Goal: Communication & Community: Answer question/provide support

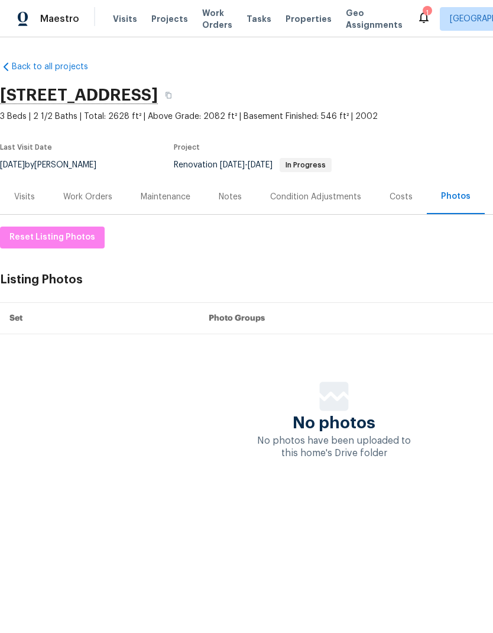
click at [289, 23] on span "Properties" at bounding box center [309, 19] width 46 height 12
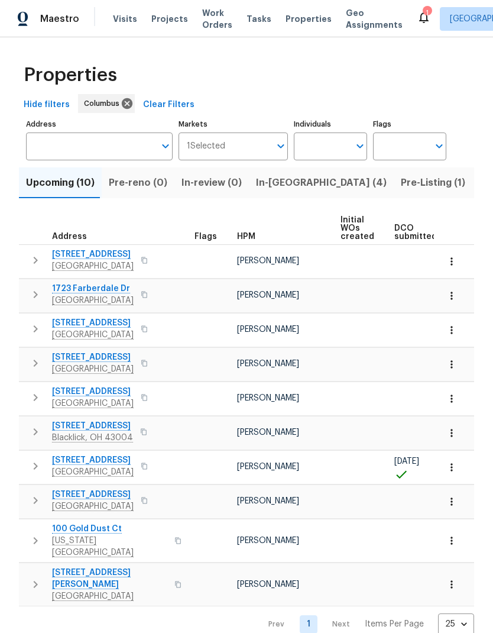
click at [126, 155] on input "Address" at bounding box center [90, 147] width 129 height 28
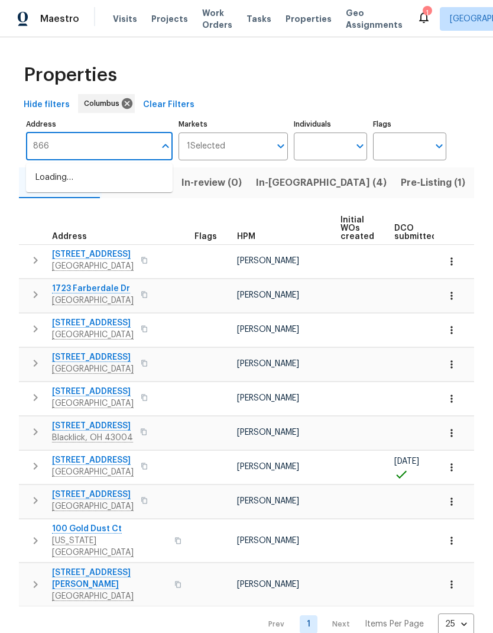
type input "8665"
click at [110, 188] on li "8665 Birch Brook Loop Pickerington OH 43147" at bounding box center [99, 178] width 147 height 20
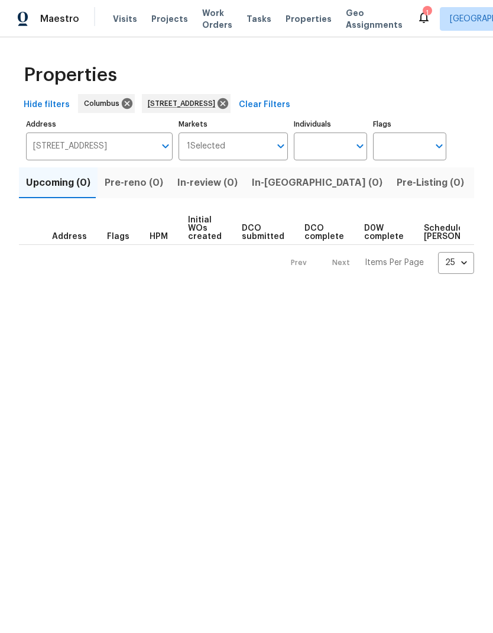
click at [479, 189] on span "Listed (1)" at bounding box center [500, 183] width 43 height 17
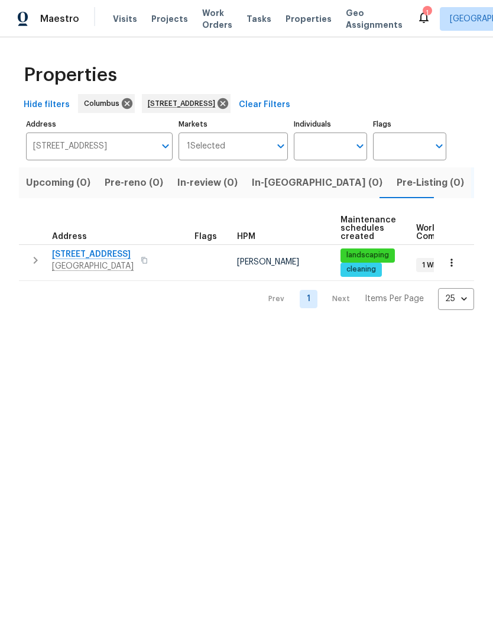
click at [109, 254] on span "8665 Birch Brook Loop" at bounding box center [93, 255] width 82 height 12
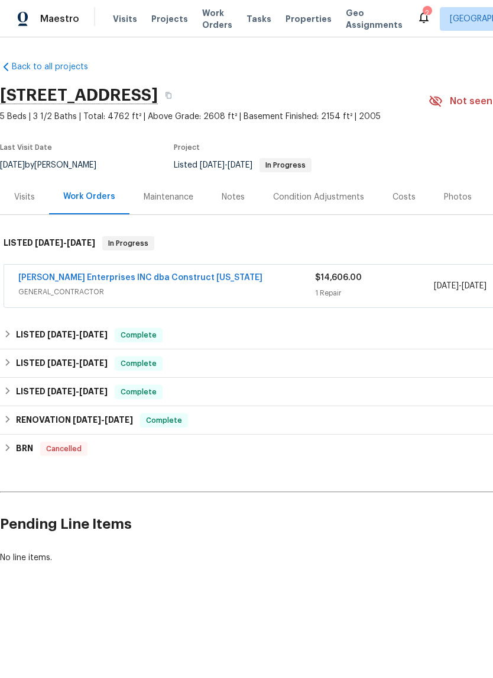
click at [158, 281] on link "Strick Enterprises INC dba Construct Ohio" at bounding box center [140, 277] width 244 height 8
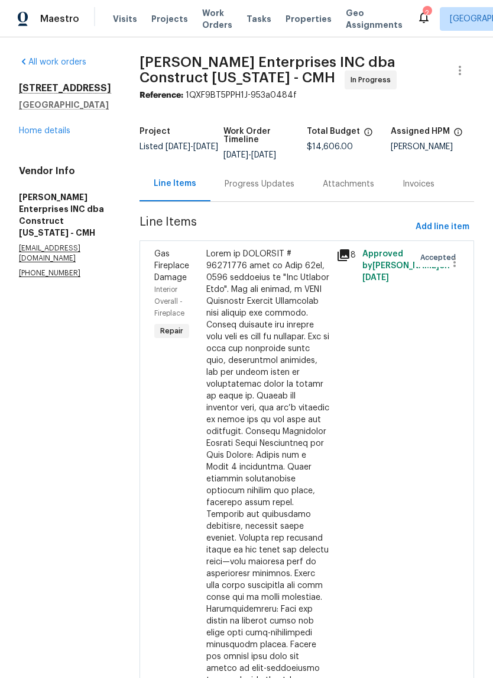
click at [272, 185] on div "Progress Updates" at bounding box center [260, 184] width 70 height 12
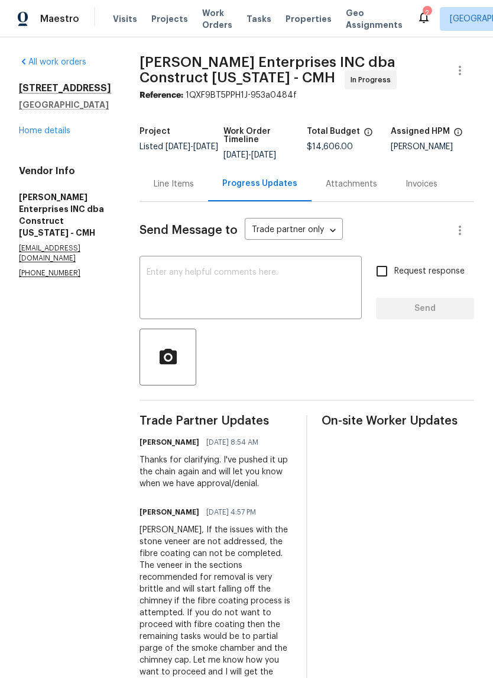
click at [260, 293] on textarea at bounding box center [251, 288] width 208 height 41
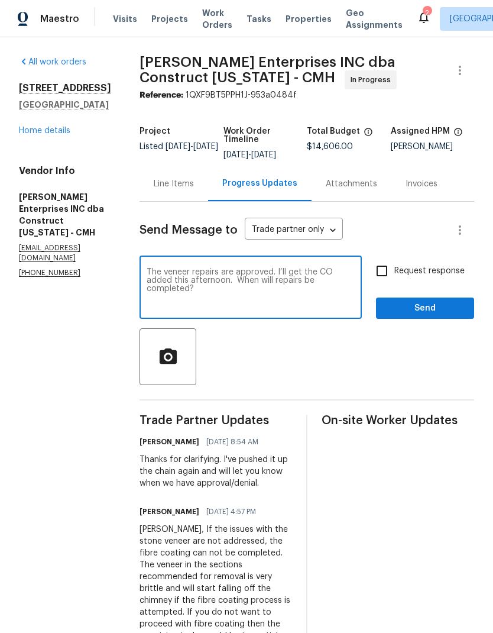
type textarea "The veneer repairs are approved. I’ll get the CO added this afternoon. When wil…"
click at [422, 272] on span "Request response" at bounding box center [430, 271] width 70 height 12
click at [395, 272] on input "Request response" at bounding box center [382, 271] width 25 height 25
checkbox input "true"
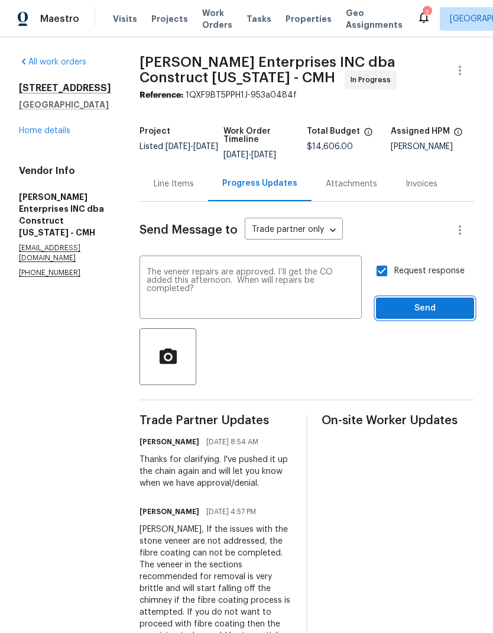
click at [446, 315] on span "Send" at bounding box center [425, 308] width 79 height 15
